Goal: Check status: Check status

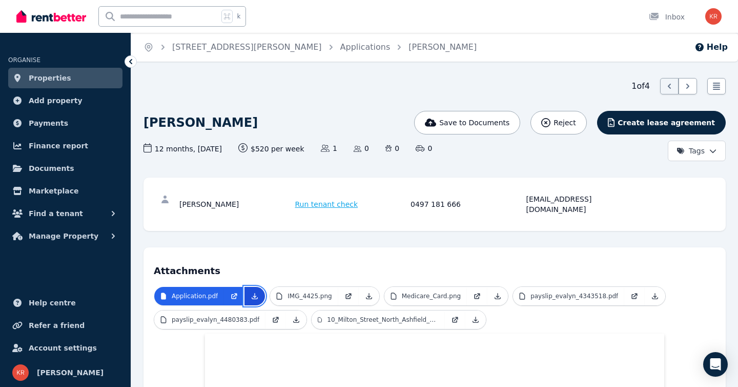
click at [252, 293] on icon at bounding box center [255, 296] width 6 height 6
click at [366, 292] on icon at bounding box center [369, 296] width 8 height 8
click at [494, 292] on icon at bounding box center [498, 296] width 8 height 8
click at [651, 292] on icon at bounding box center [655, 296] width 8 height 8
click at [294, 315] on icon at bounding box center [296, 319] width 8 height 8
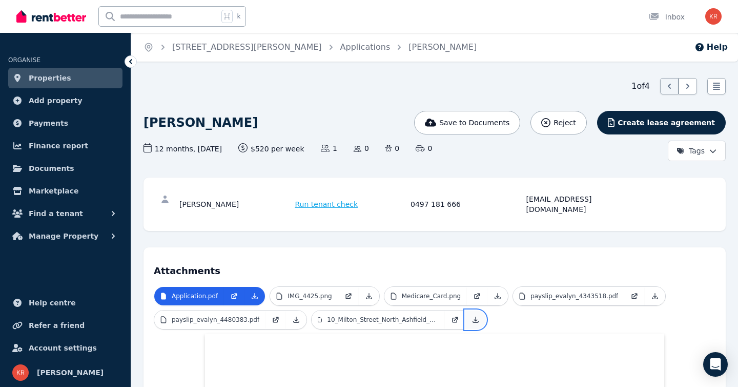
click at [475, 315] on icon at bounding box center [476, 319] width 8 height 8
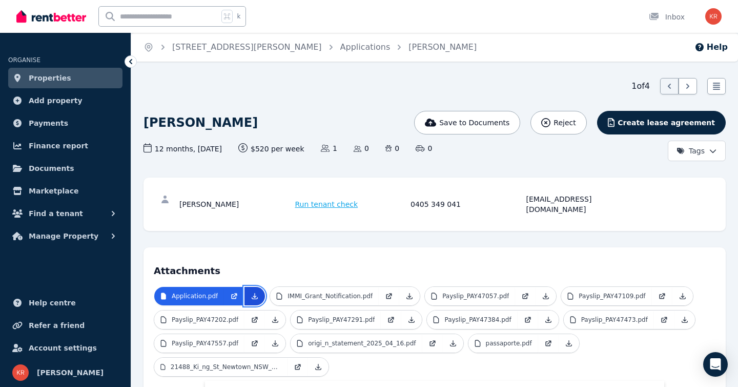
click at [253, 292] on icon at bounding box center [255, 296] width 8 height 8
click at [409, 293] on icon at bounding box center [410, 296] width 6 height 6
click at [543, 293] on icon at bounding box center [546, 296] width 6 height 6
click at [680, 293] on icon at bounding box center [683, 296] width 6 height 6
click at [274, 315] on icon at bounding box center [275, 319] width 8 height 8
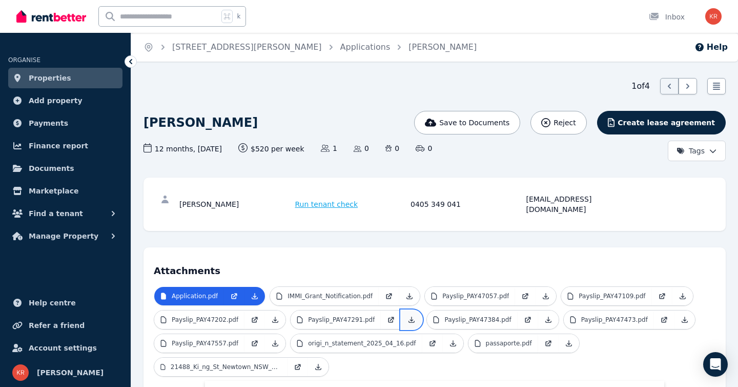
click at [411, 317] on icon at bounding box center [412, 320] width 6 height 6
click at [548, 315] on icon at bounding box center [548, 319] width 8 height 8
click at [683, 315] on icon at bounding box center [685, 319] width 8 height 8
click at [274, 339] on icon at bounding box center [275, 343] width 8 height 8
click at [449, 339] on icon at bounding box center [453, 343] width 8 height 8
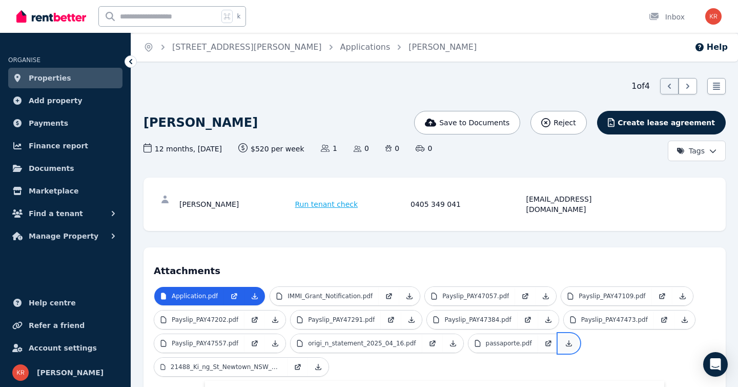
click at [565, 339] on icon at bounding box center [569, 343] width 8 height 8
click at [317, 364] on icon at bounding box center [319, 367] width 6 height 6
